Goal: Task Accomplishment & Management: Manage account settings

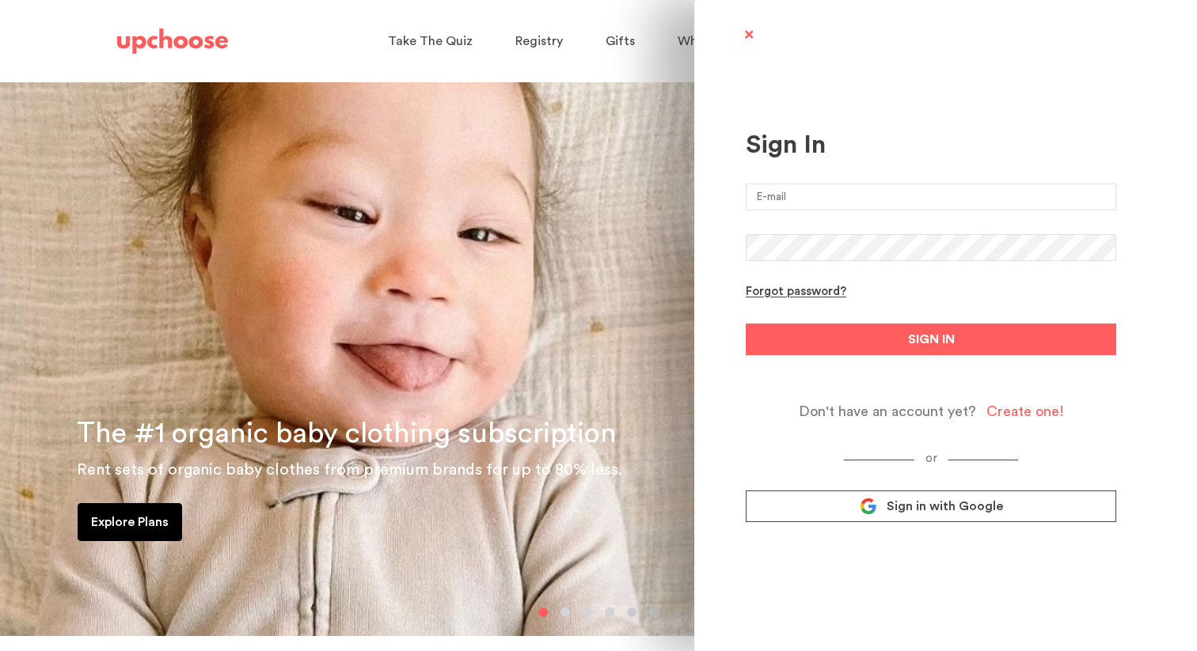
click at [878, 201] on input "email" at bounding box center [931, 197] width 370 height 27
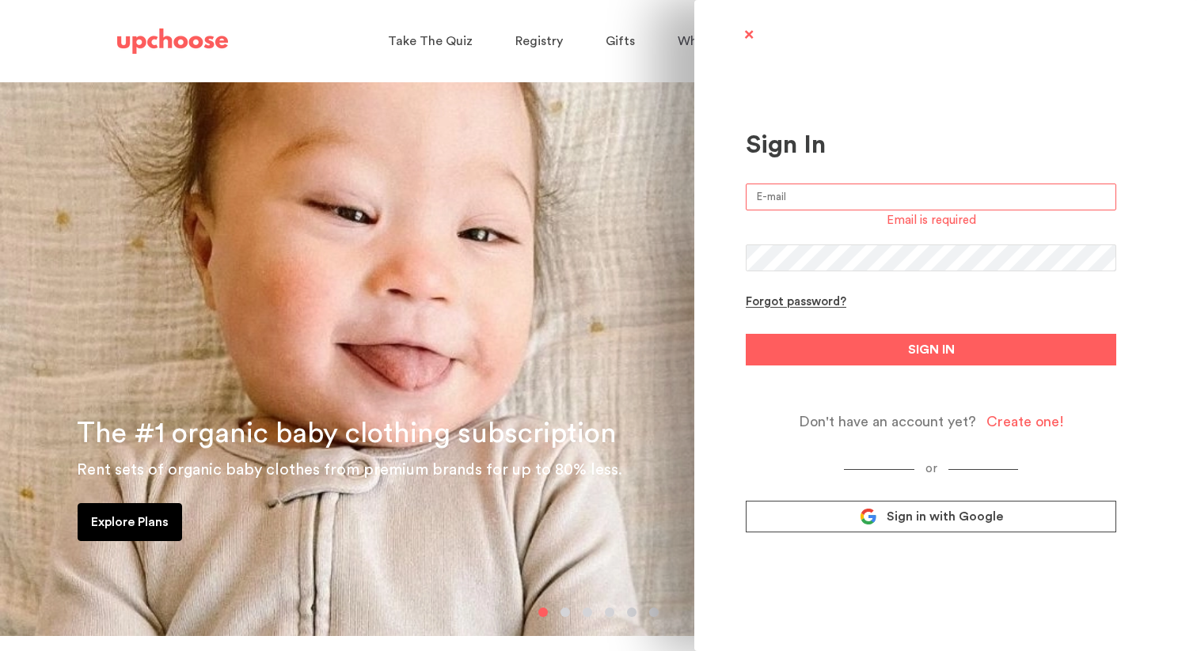
click at [860, 508] on link "Sign in with Google" at bounding box center [931, 517] width 370 height 32
click at [860, 520] on icon at bounding box center [867, 516] width 17 height 17
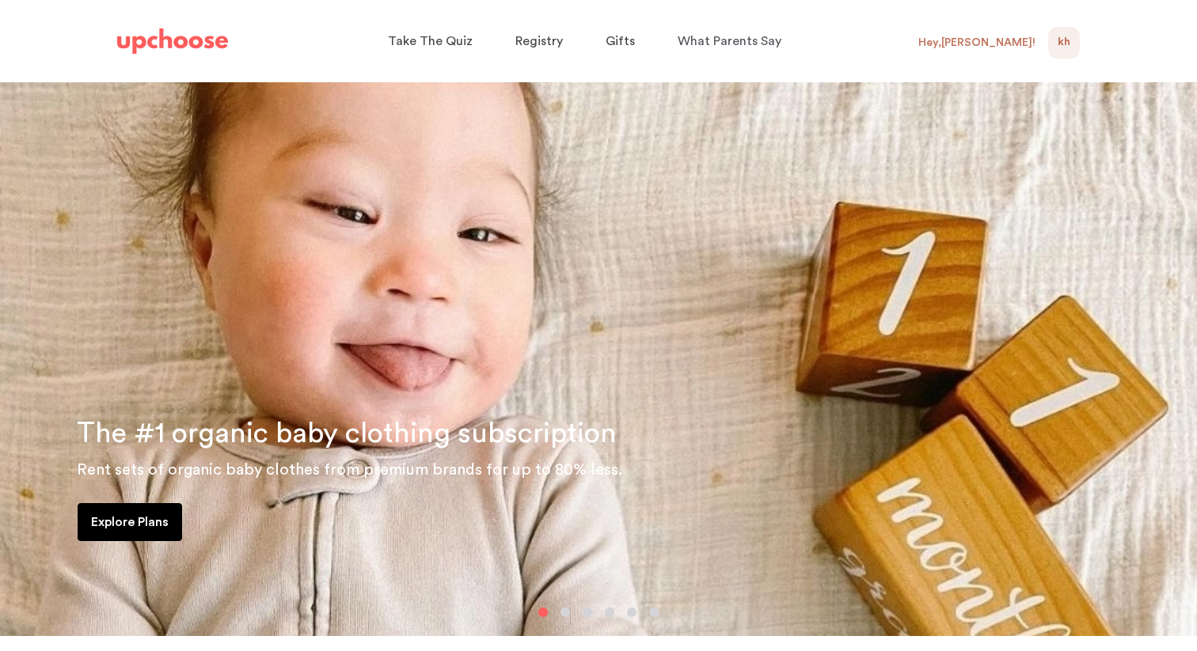
click at [1006, 44] on div "Hey, Katie !" at bounding box center [976, 43] width 117 height 14
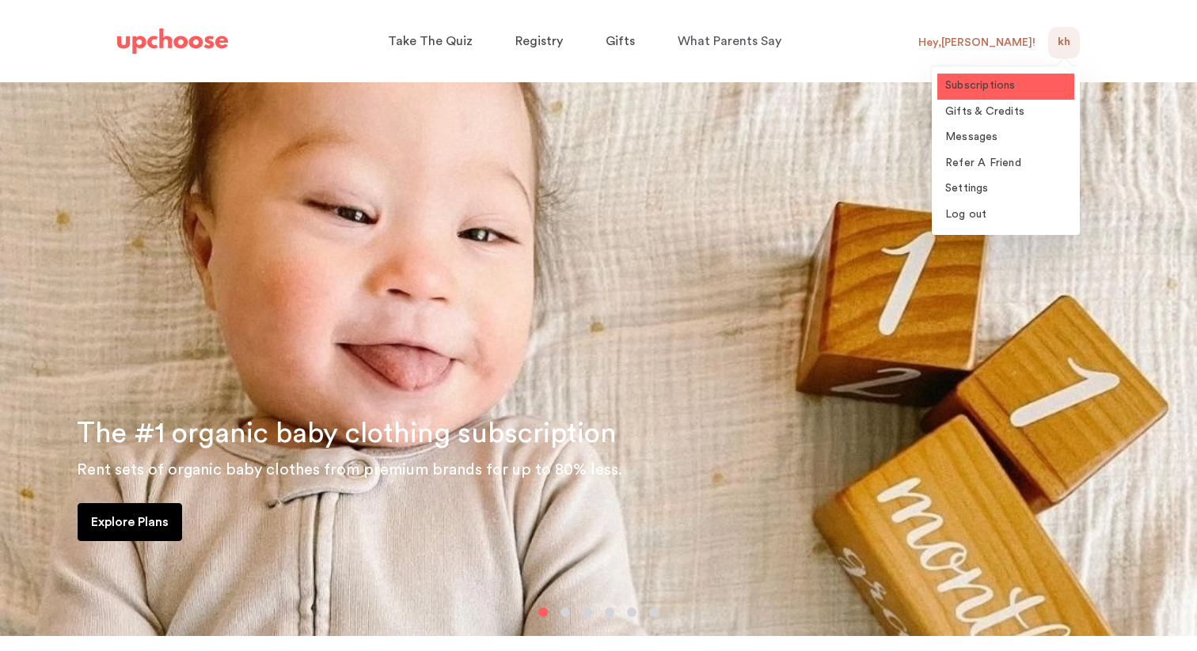
click at [1007, 88] on span "Subscriptions" at bounding box center [980, 85] width 70 height 11
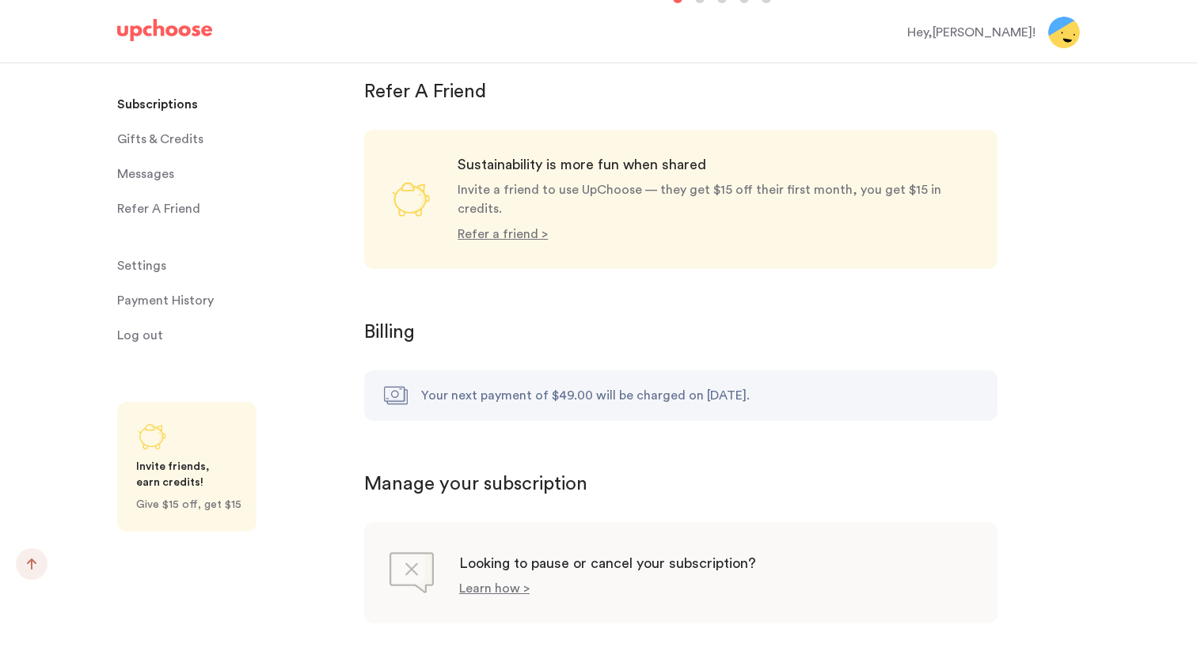
scroll to position [1440, 0]
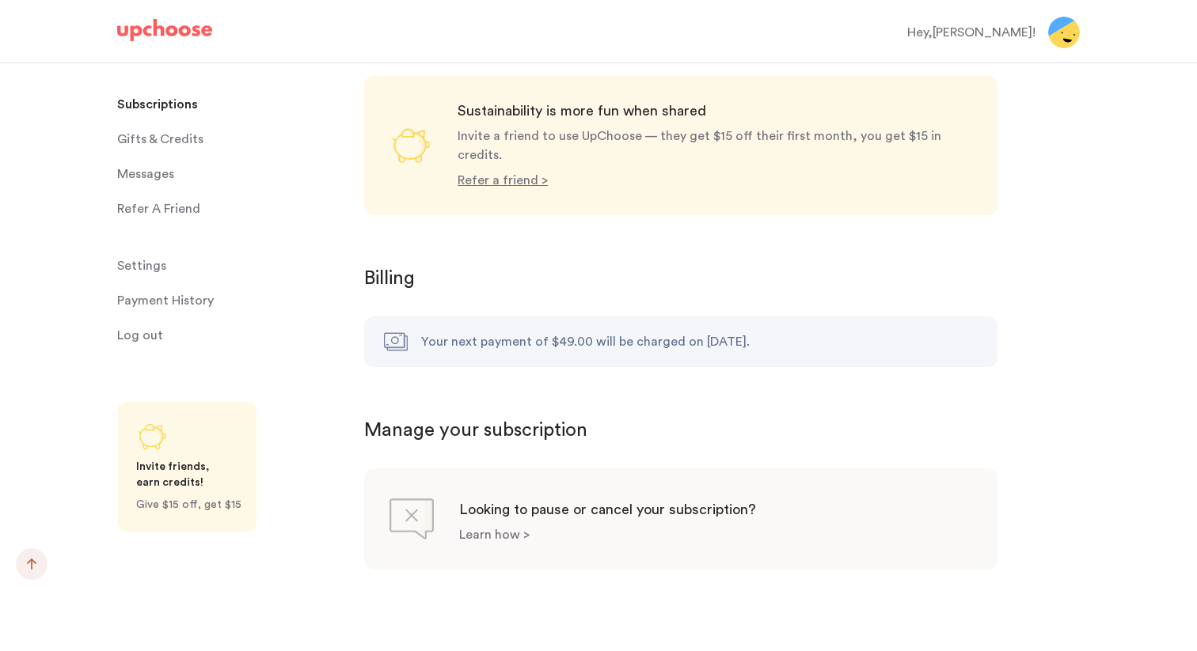
click at [495, 529] on p "Learn how >" at bounding box center [494, 535] width 70 height 13
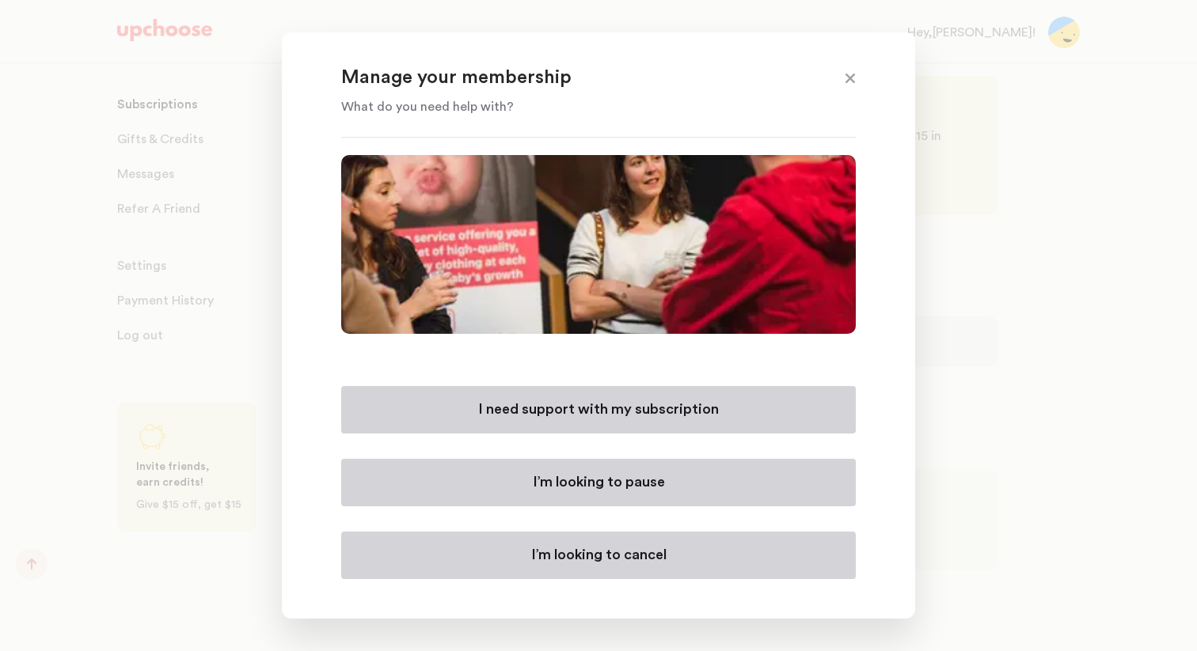
click at [533, 567] on button "I’m looking to cancel" at bounding box center [598, 555] width 514 height 47
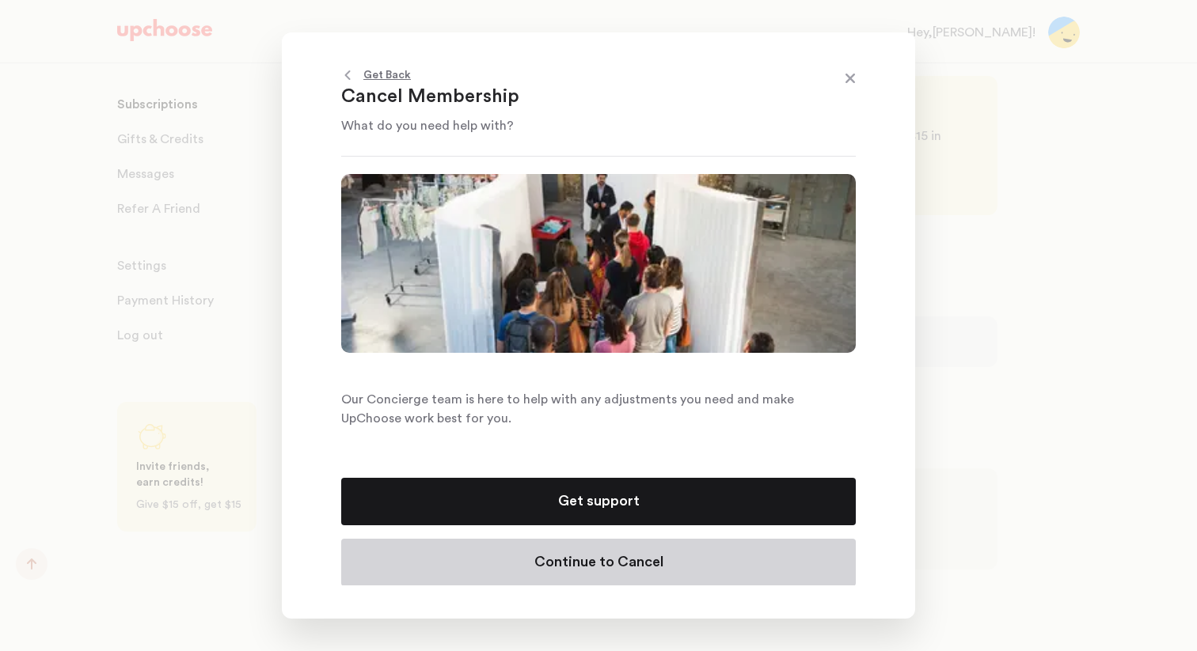
click at [548, 573] on button "Continue to Cancel" at bounding box center [598, 562] width 514 height 47
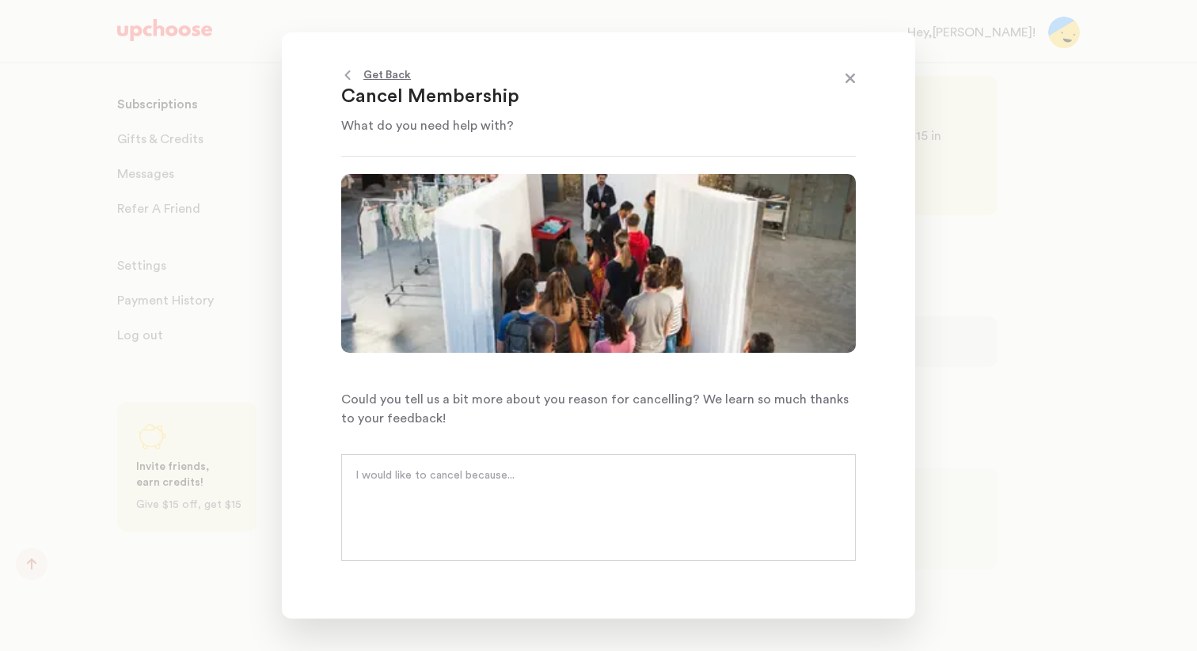
click at [560, 514] on textarea at bounding box center [598, 491] width 486 height 47
type textarea "I"
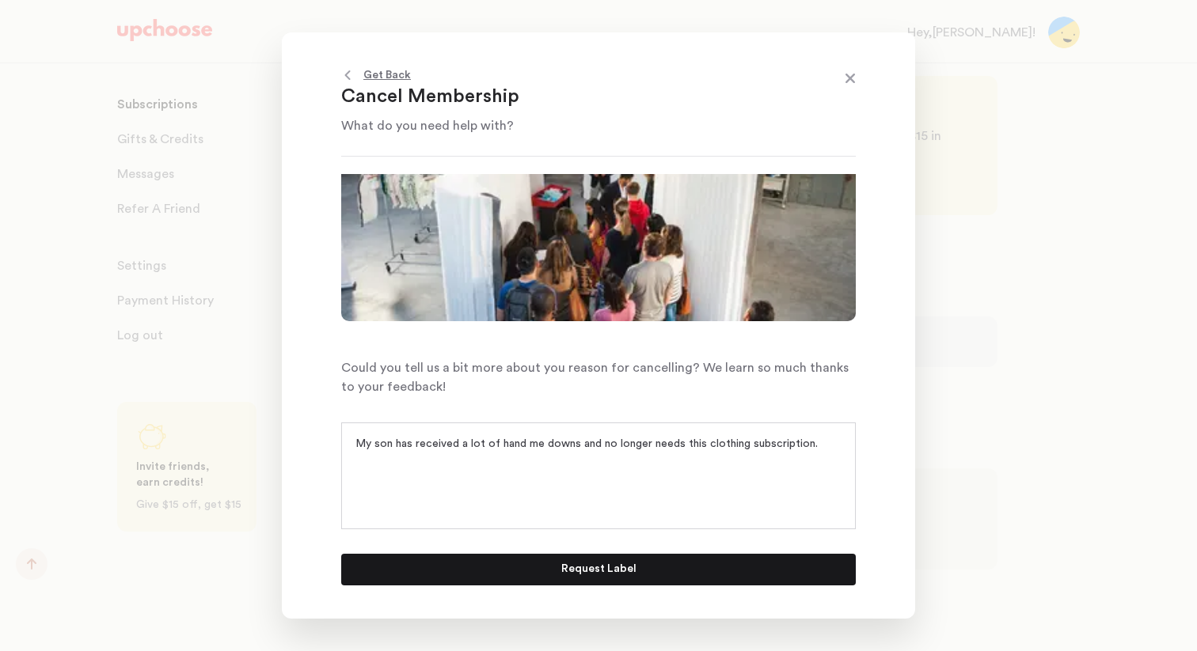
type textarea "My son has received a lot of hand me downs and no longer needs this clothing su…"
click at [590, 573] on p "Request Label" at bounding box center [598, 569] width 75 height 19
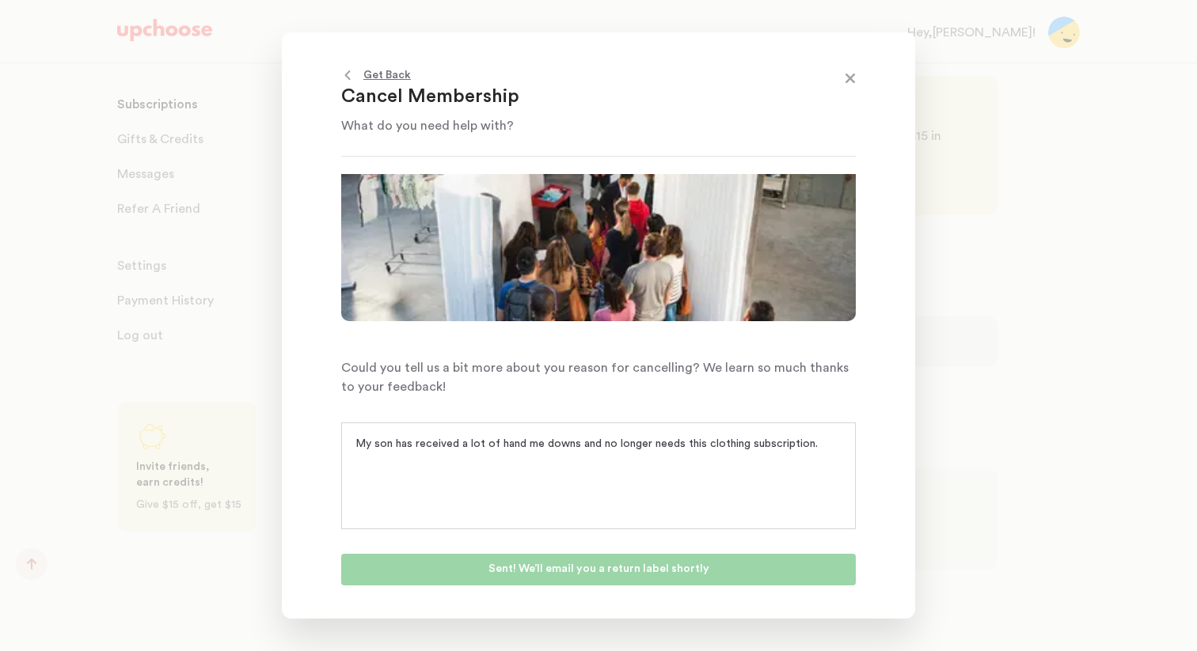
click at [850, 77] on span at bounding box center [850, 80] width 21 height 21
